Goal: Navigation & Orientation: Understand site structure

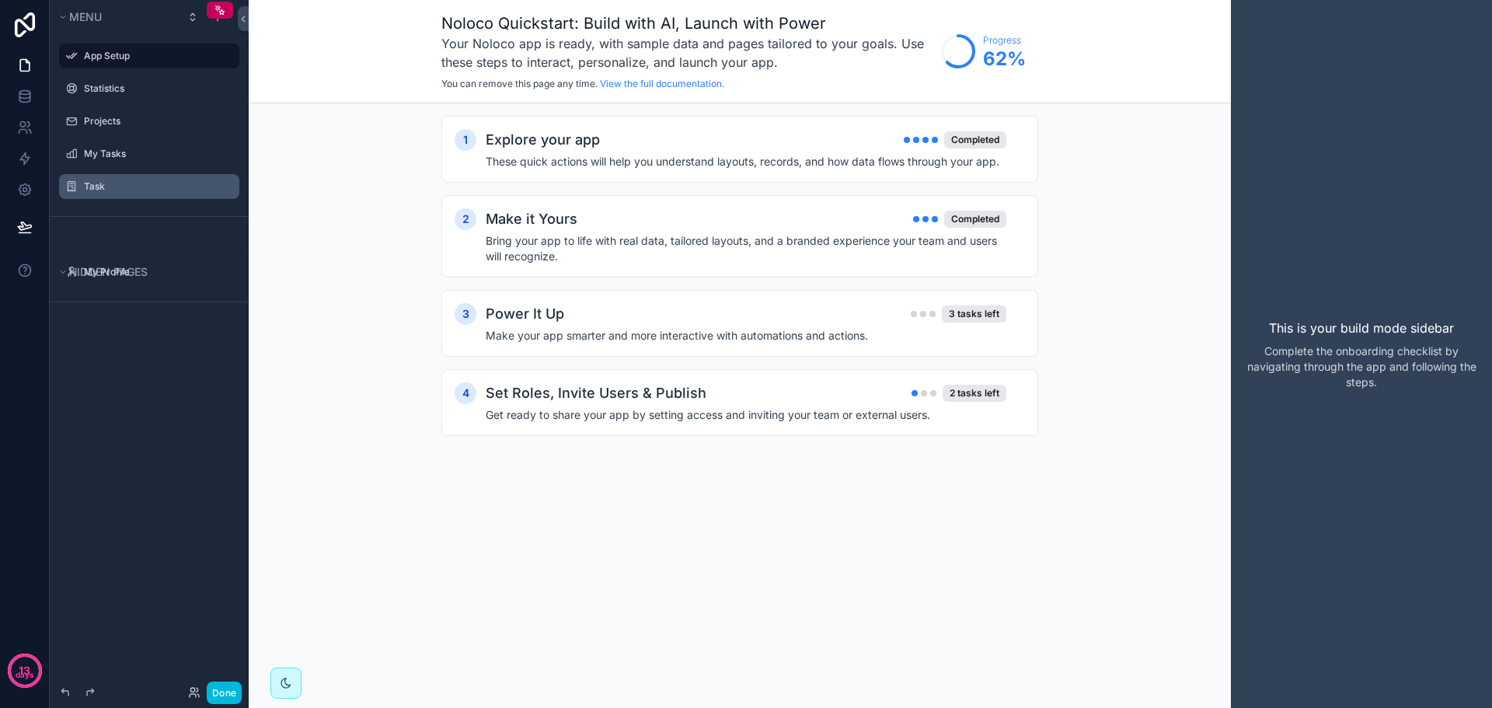
click at [127, 186] on label "Task" at bounding box center [157, 186] width 146 height 12
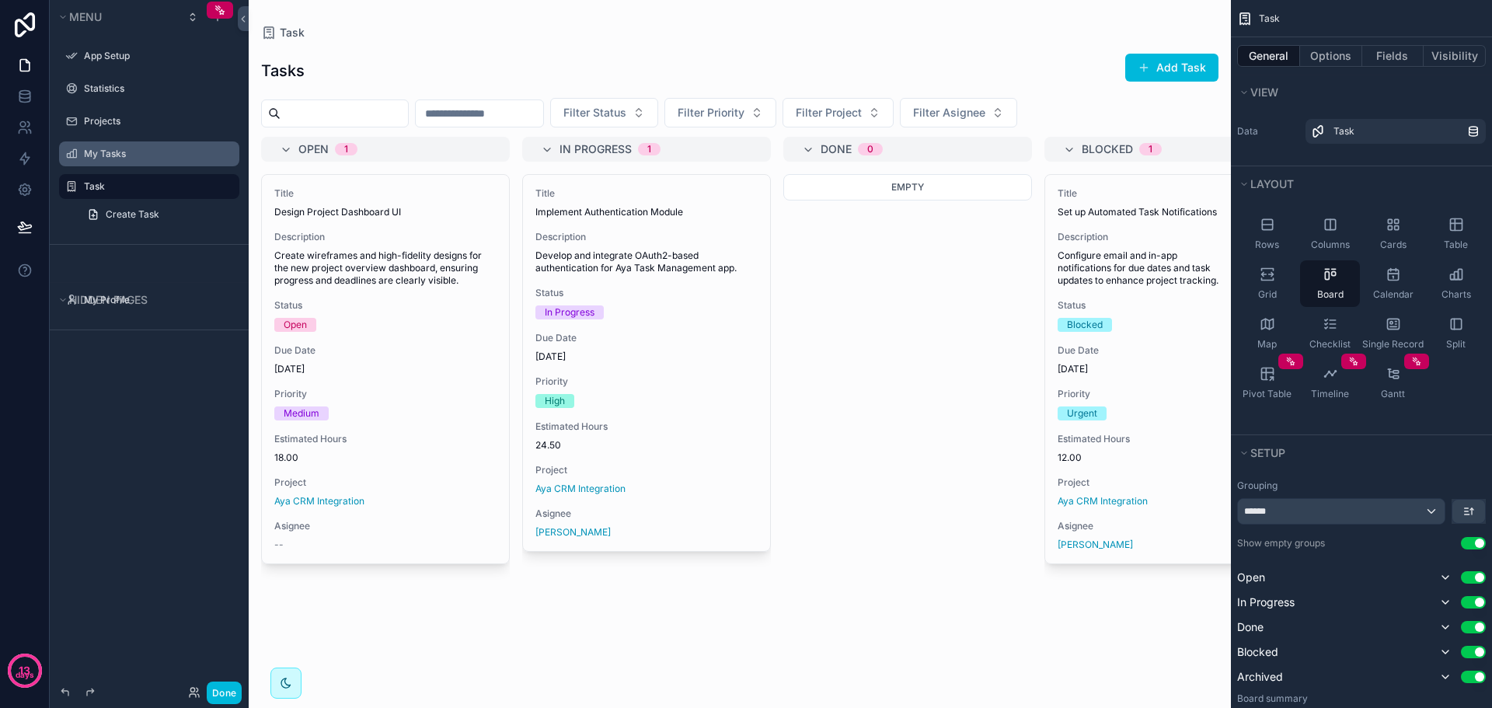
click at [133, 156] on label "My Tasks" at bounding box center [157, 154] width 146 height 12
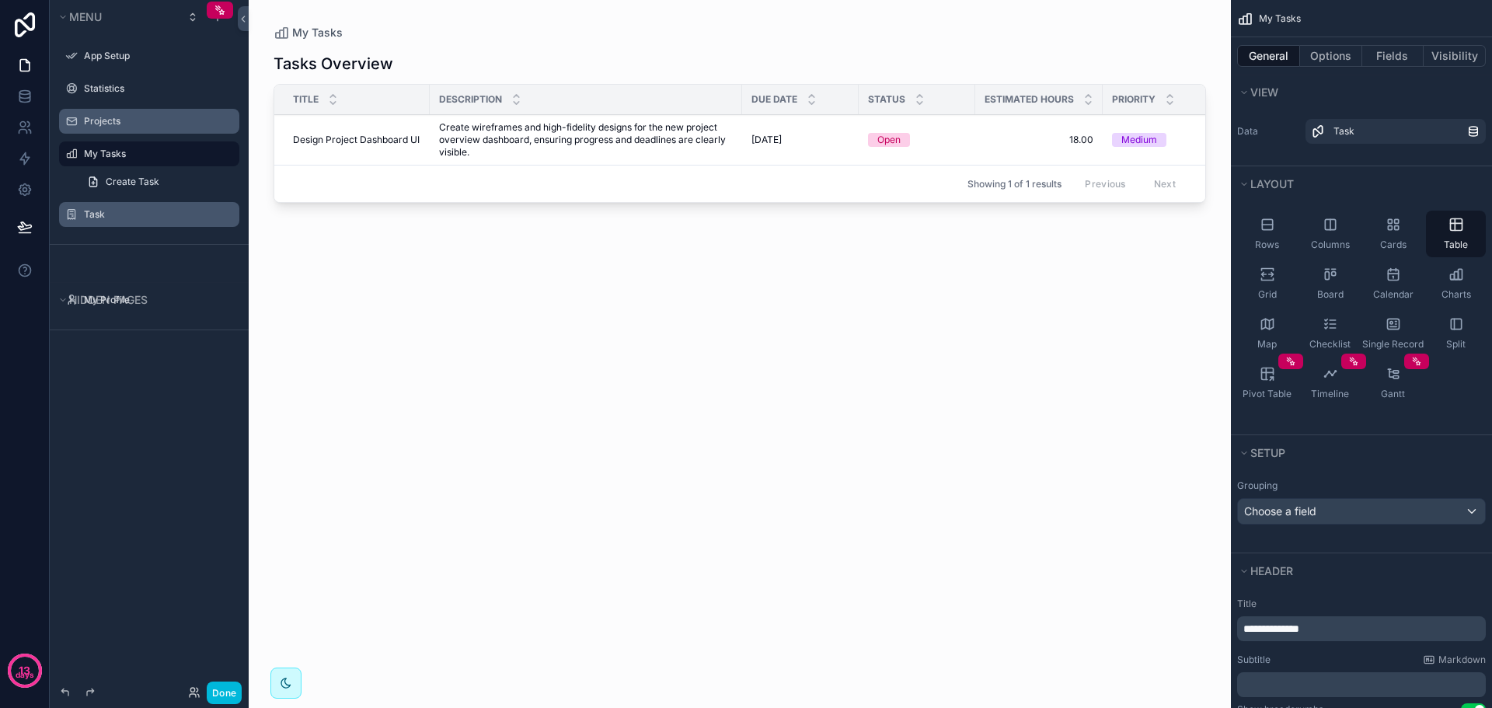
click at [143, 115] on label "Projects" at bounding box center [157, 121] width 146 height 12
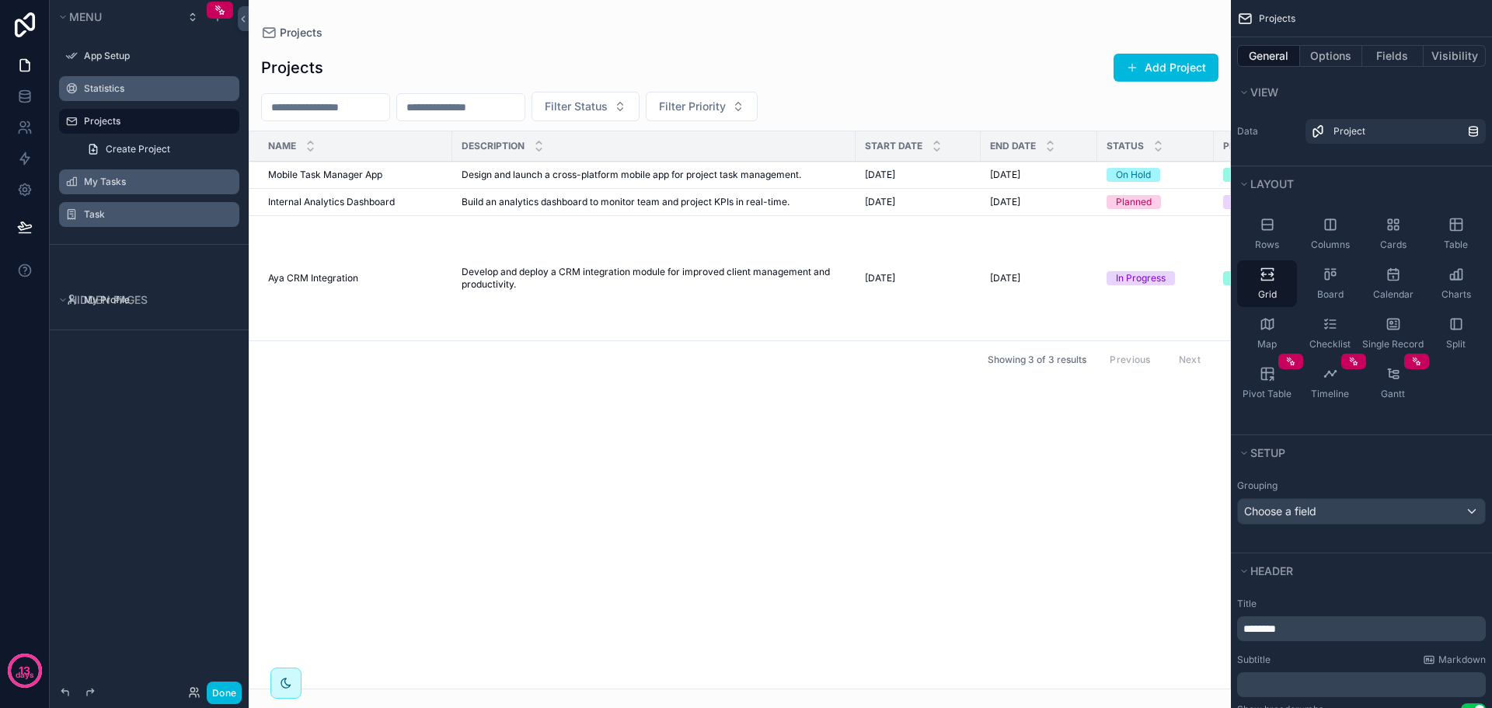
click at [144, 91] on label "Statistics" at bounding box center [157, 88] width 146 height 12
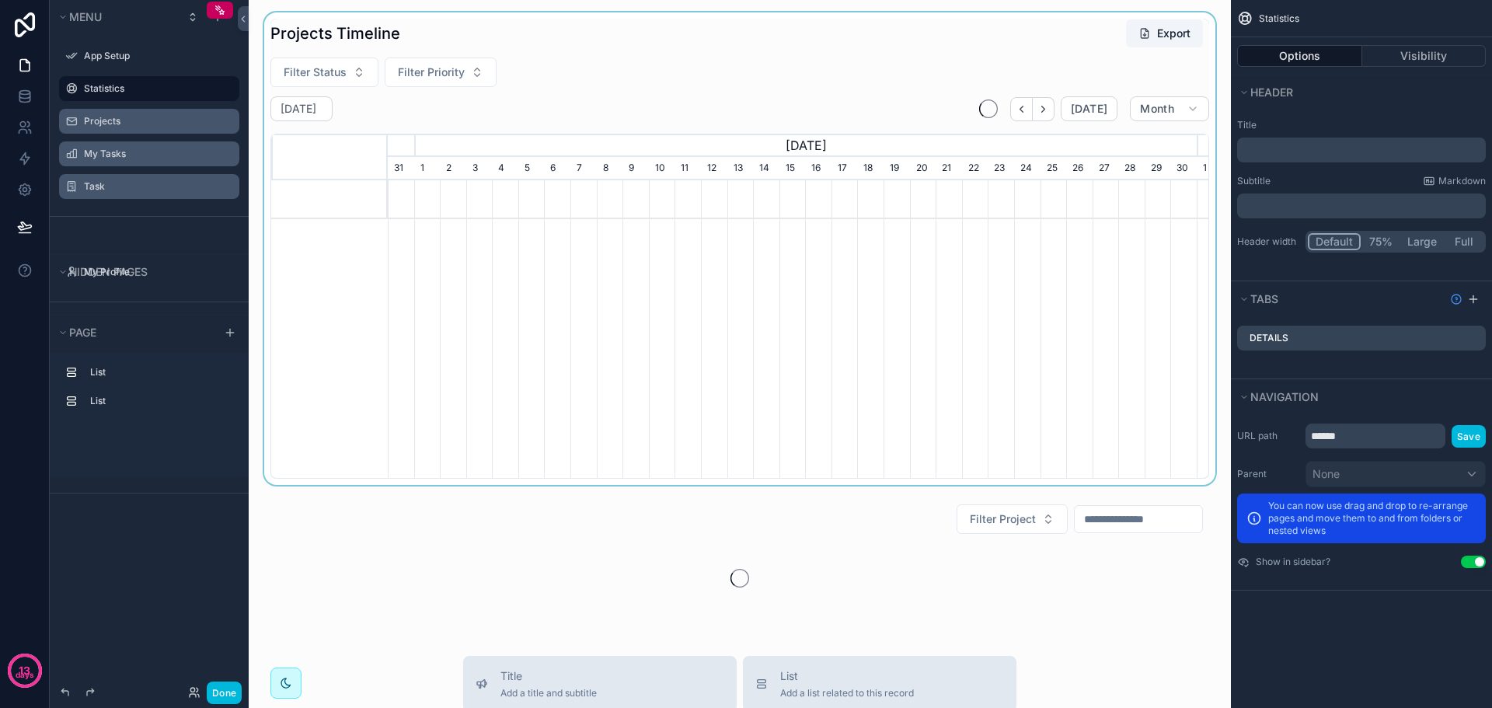
scroll to position [0, 809]
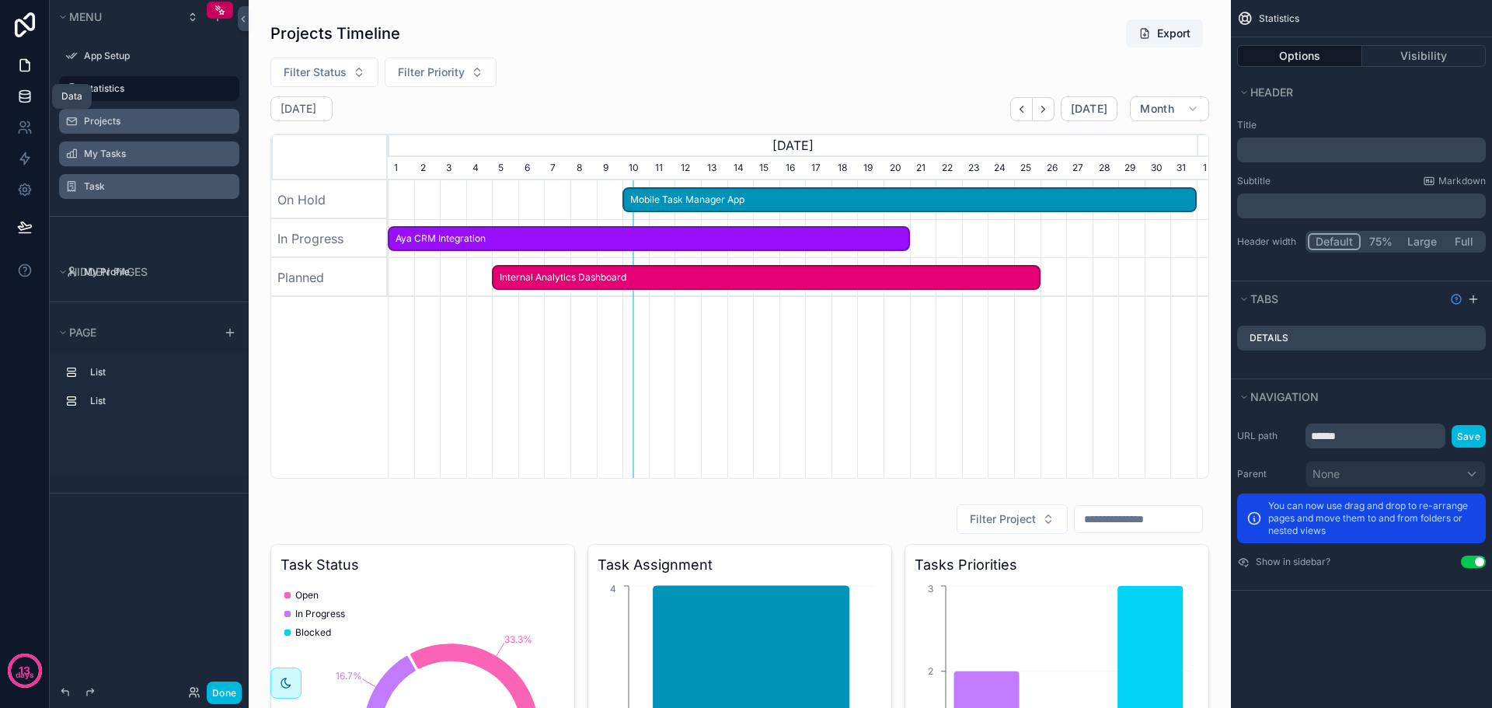
click at [26, 98] on icon at bounding box center [24, 96] width 10 height 6
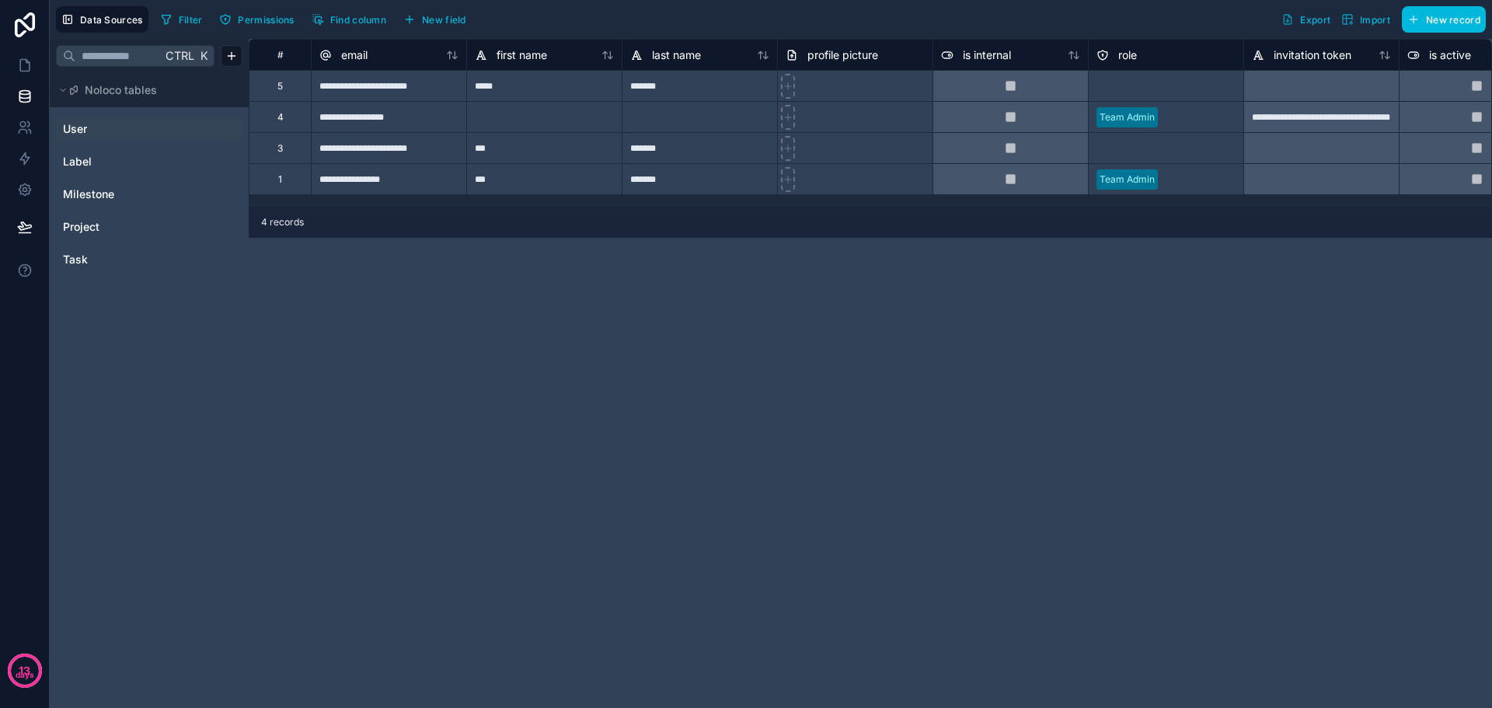
click at [134, 130] on link "User" at bounding box center [126, 129] width 126 height 16
click at [130, 160] on link "Label" at bounding box center [126, 162] width 126 height 16
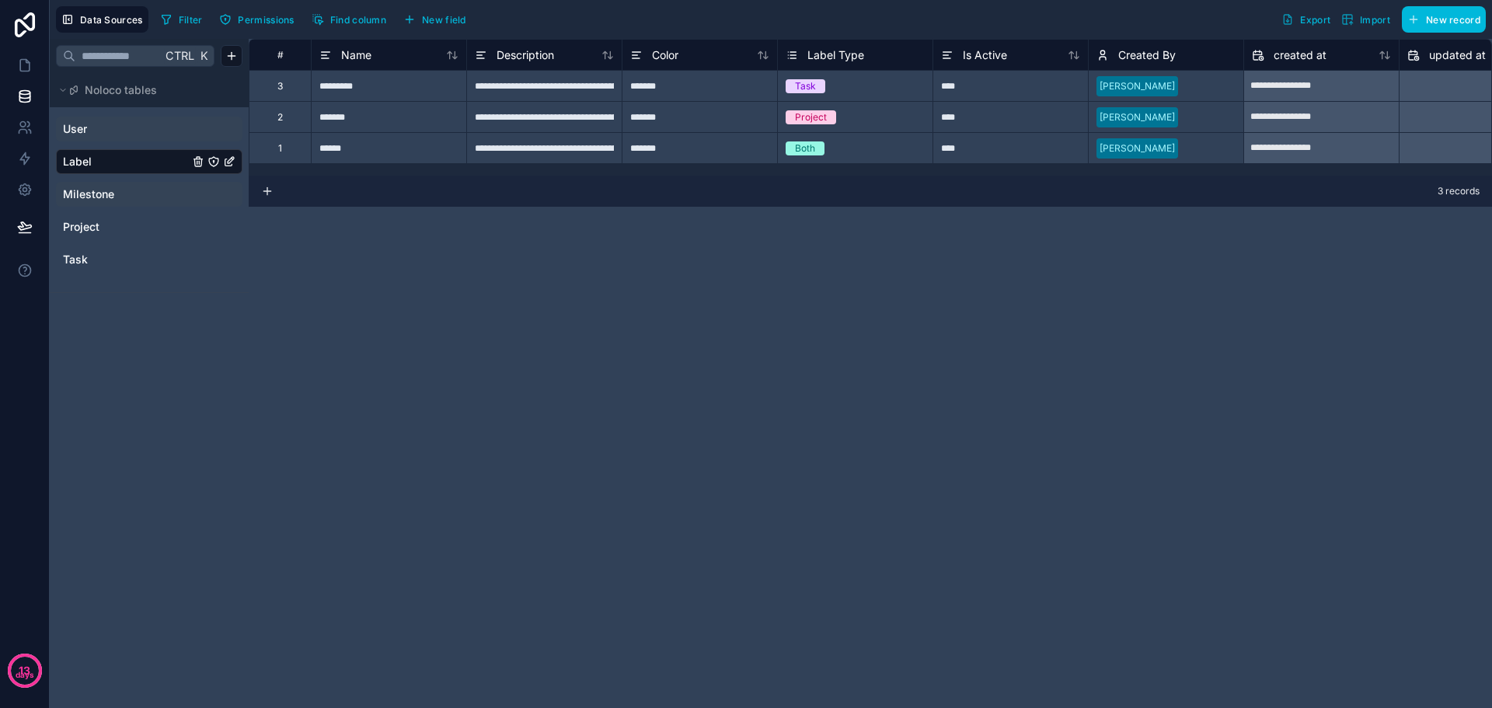
click at [124, 190] on link "Milestone" at bounding box center [126, 195] width 126 height 16
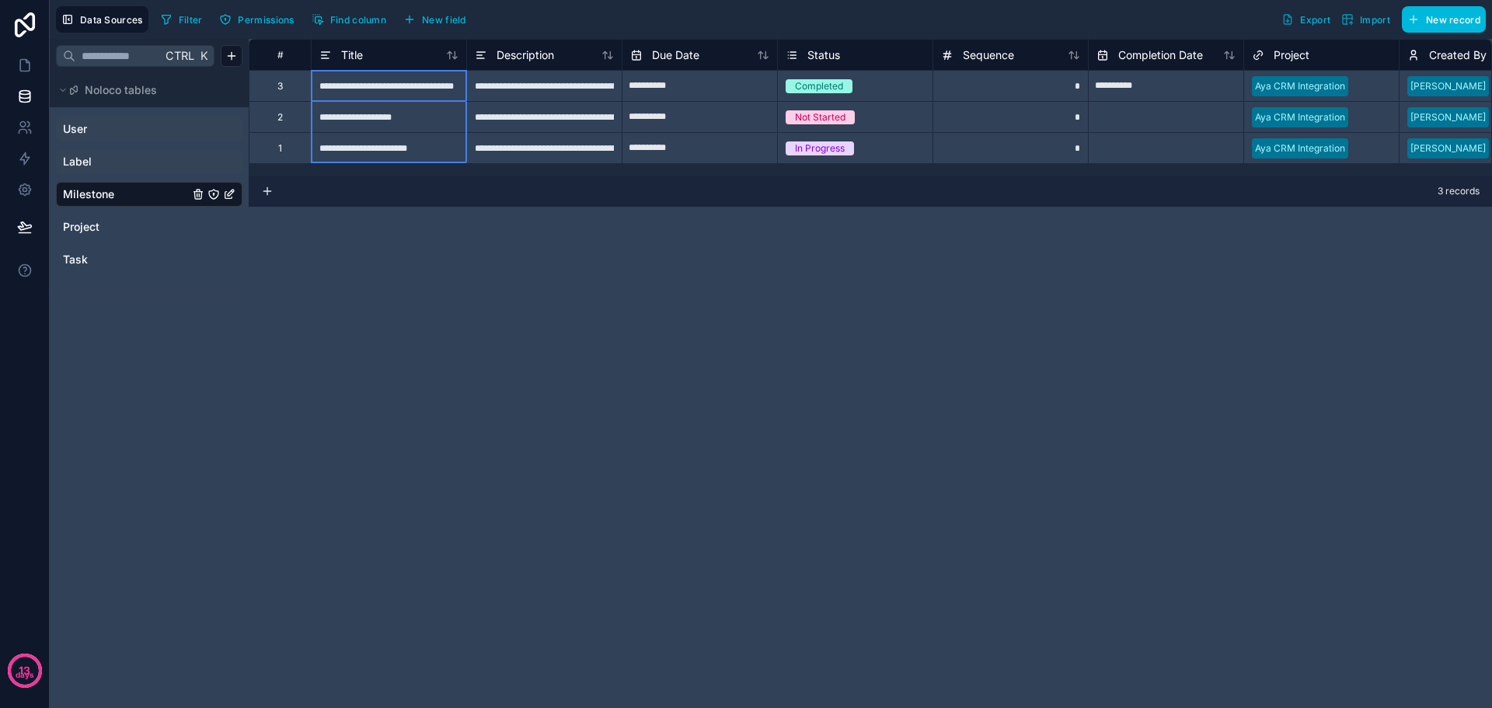
click at [339, 54] on div "Title" at bounding box center [341, 55] width 44 height 19
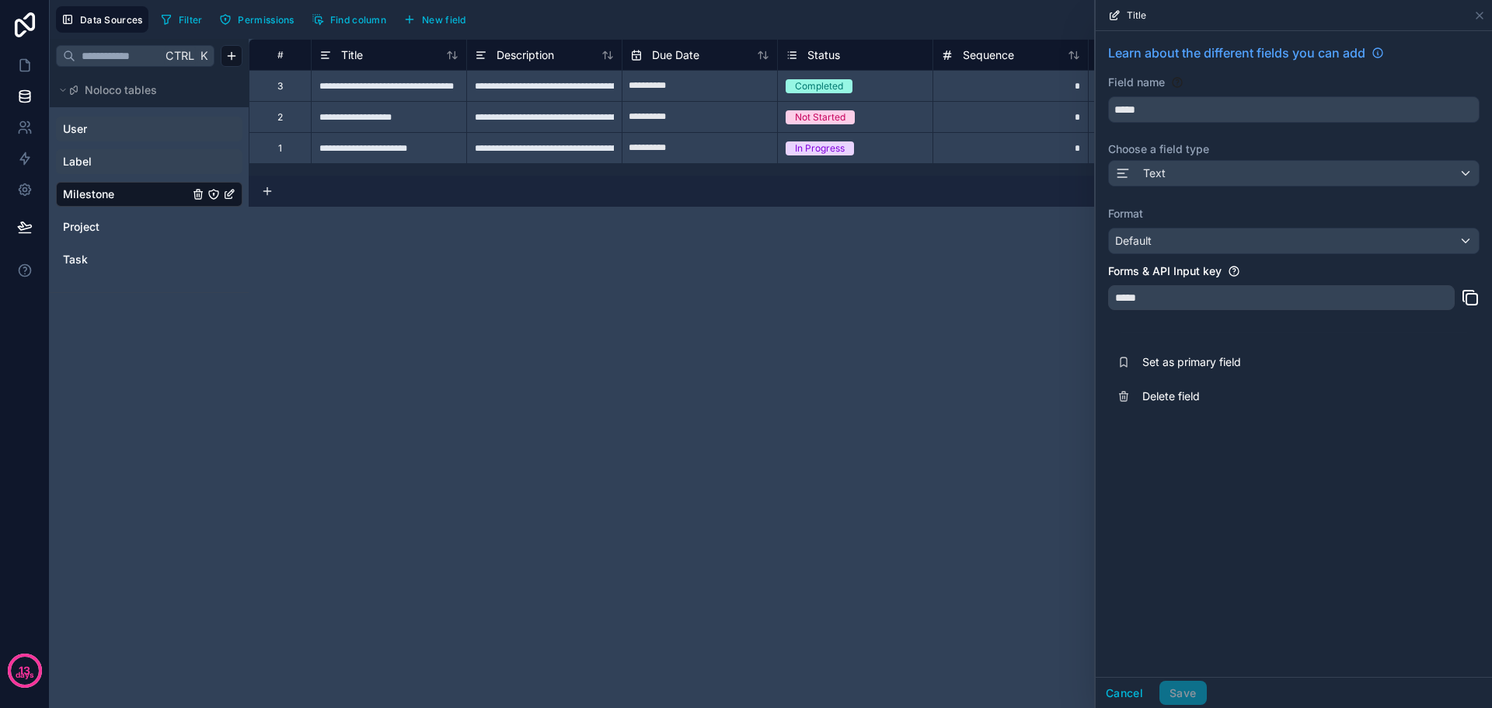
click at [1137, 672] on div "Learn about the different fields you can add Field name ***** Choose a field ty…" at bounding box center [1294, 354] width 396 height 646
click at [1136, 681] on button "Cancel" at bounding box center [1125, 693] width 58 height 25
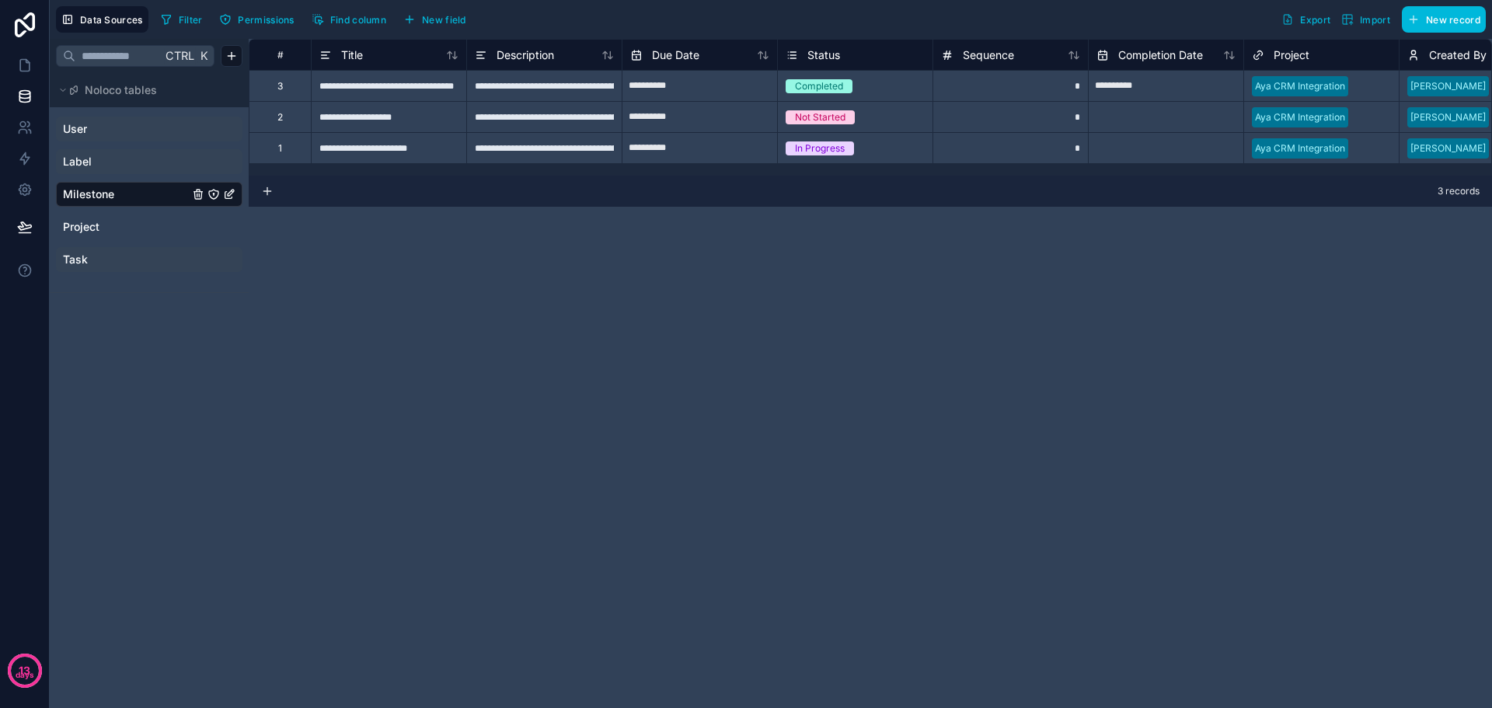
click at [147, 258] on link "Task" at bounding box center [126, 260] width 126 height 16
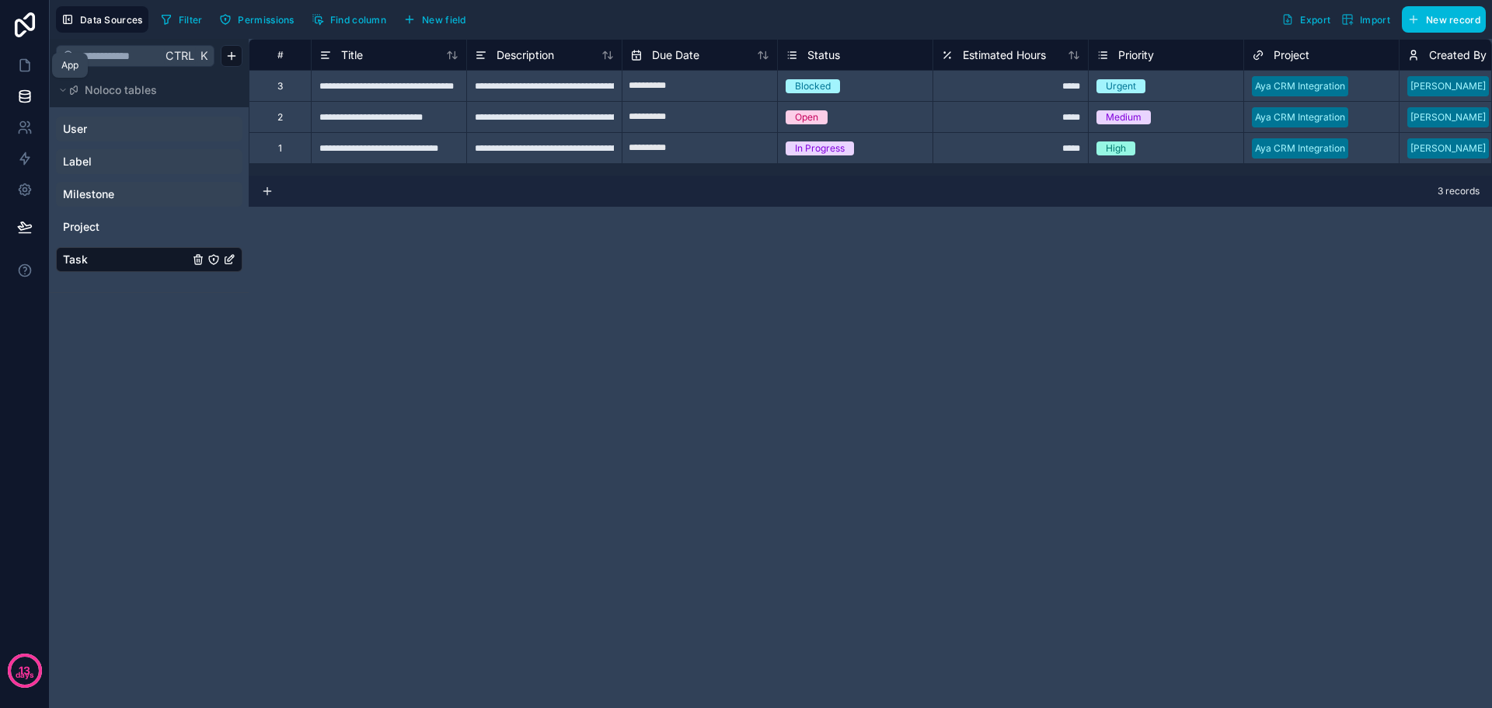
click at [21, 49] on link at bounding box center [25, 25] width 50 height 50
